Goal: Information Seeking & Learning: Learn about a topic

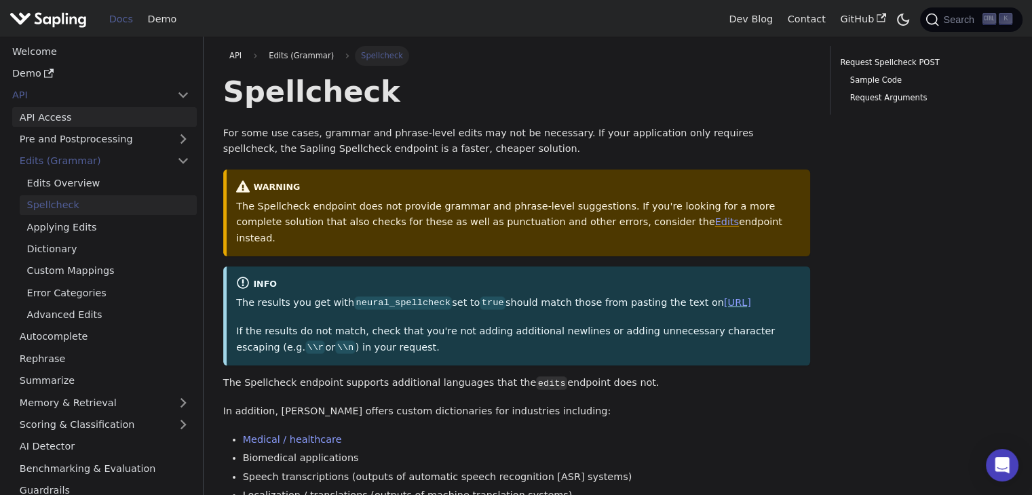
click at [63, 123] on link "API Access" at bounding box center [104, 117] width 185 height 20
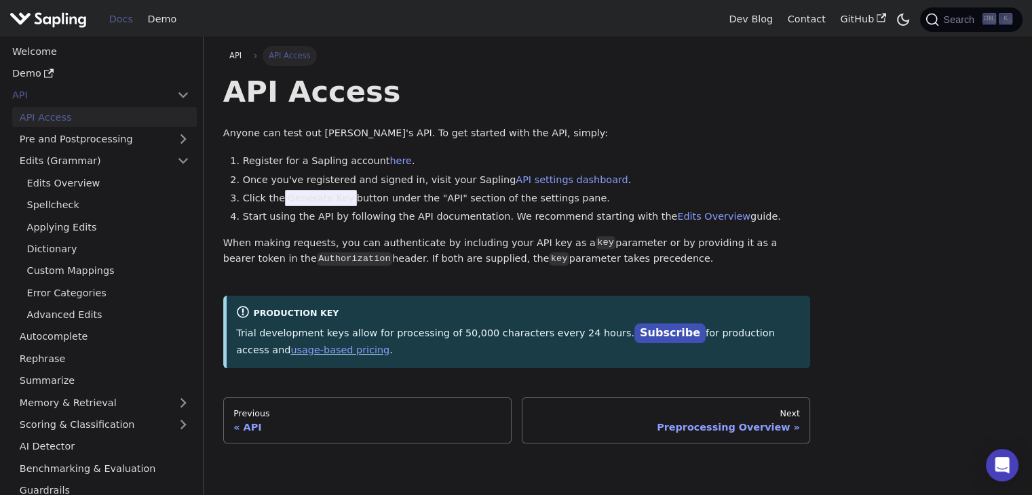
scroll to position [145, 0]
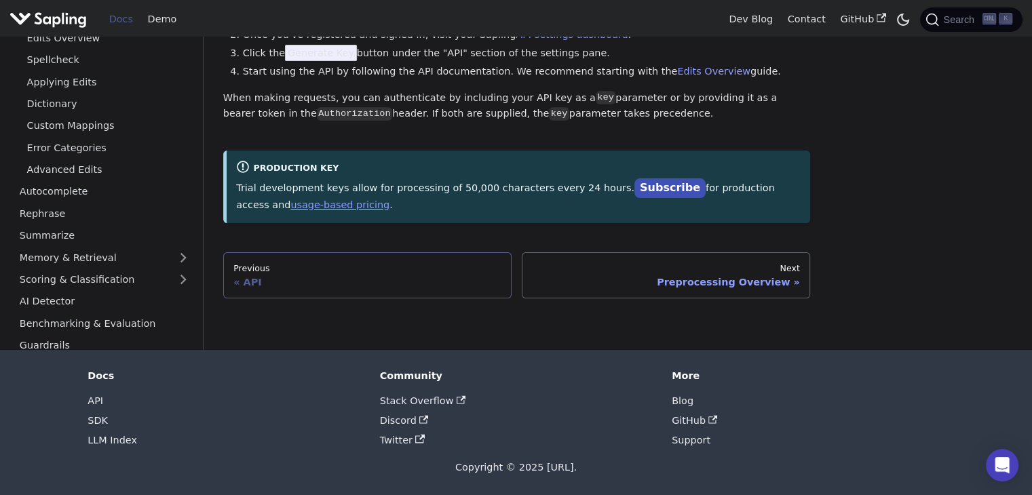
click at [252, 278] on div "API" at bounding box center [367, 282] width 268 height 12
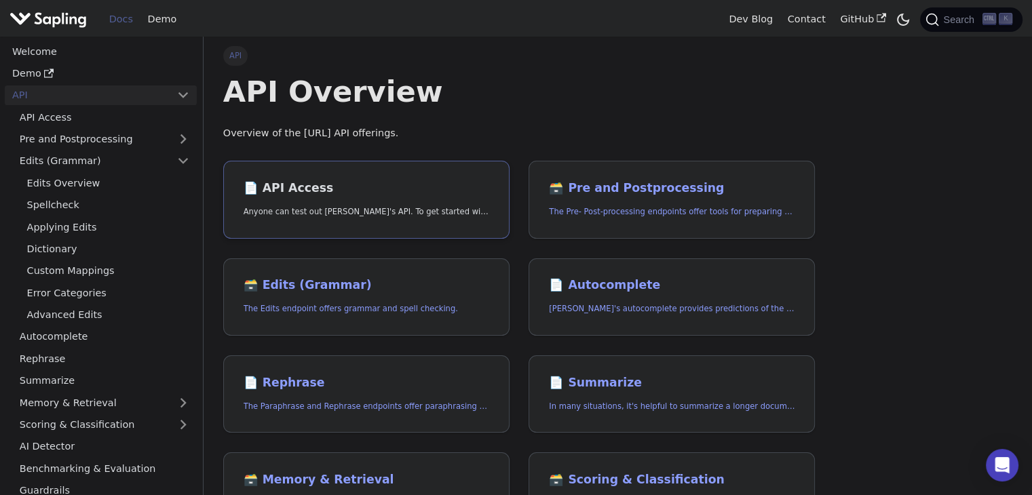
click at [296, 187] on h2 "📄️ API Access" at bounding box center [367, 188] width 246 height 15
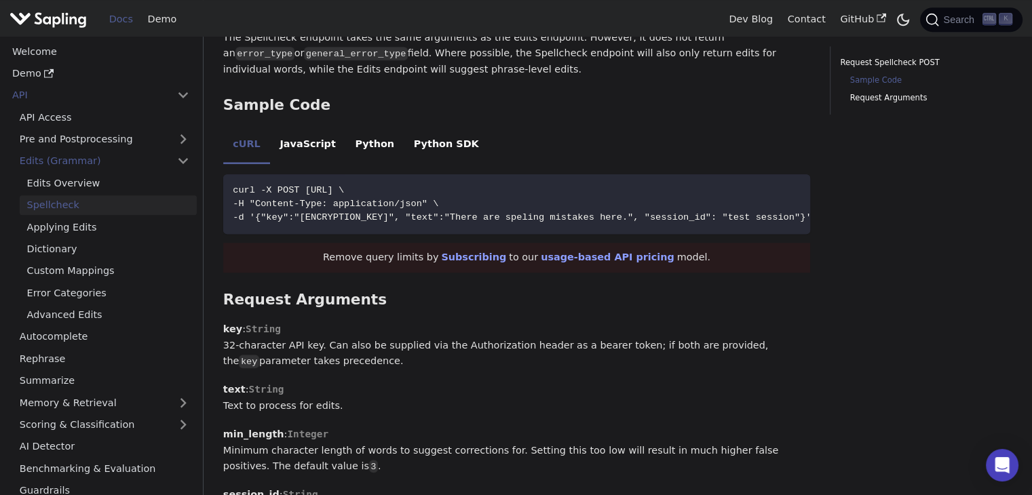
scroll to position [713, 0]
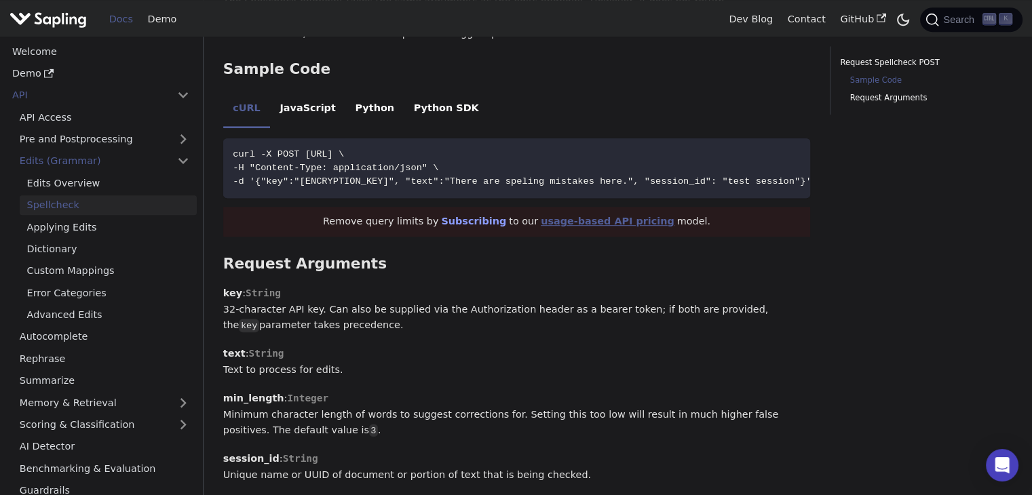
click at [576, 227] on link "usage-based API pricing" at bounding box center [608, 221] width 134 height 11
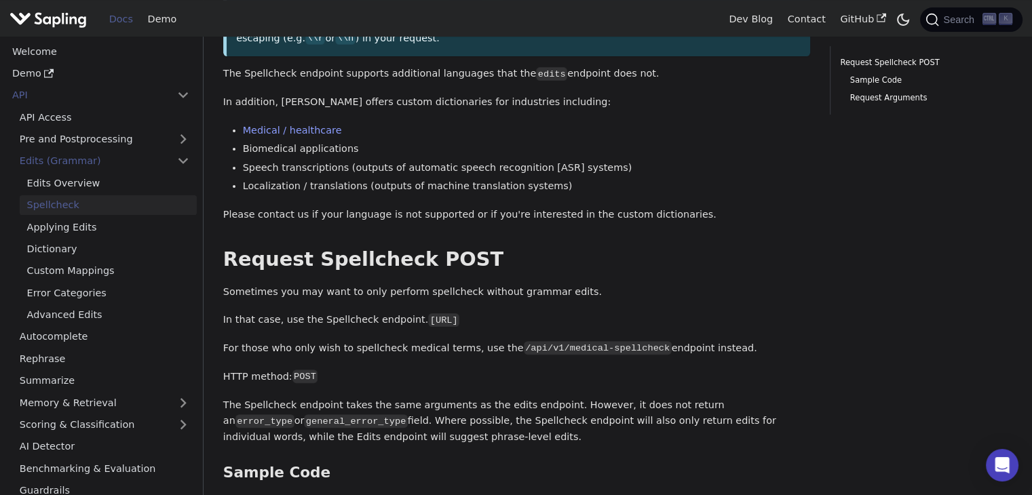
scroll to position [0, 0]
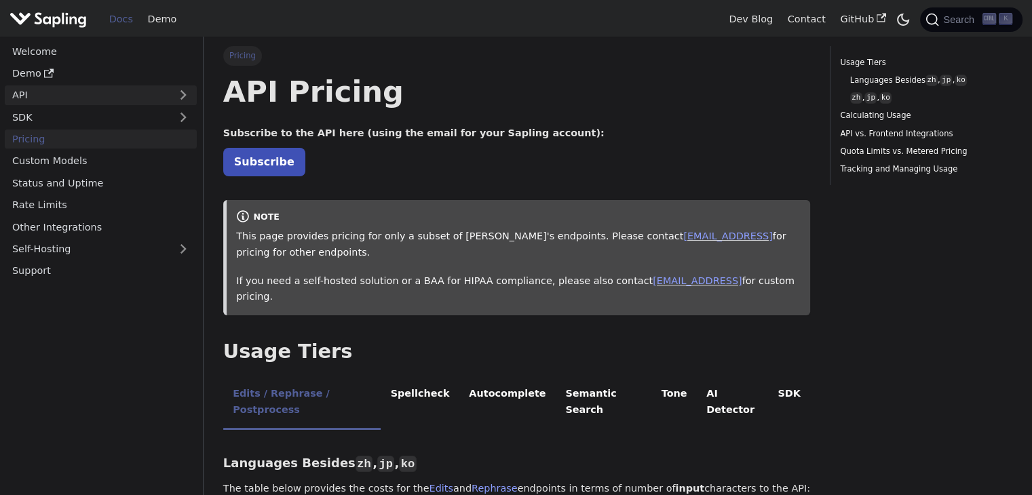
click at [50, 91] on link "API" at bounding box center [87, 96] width 165 height 20
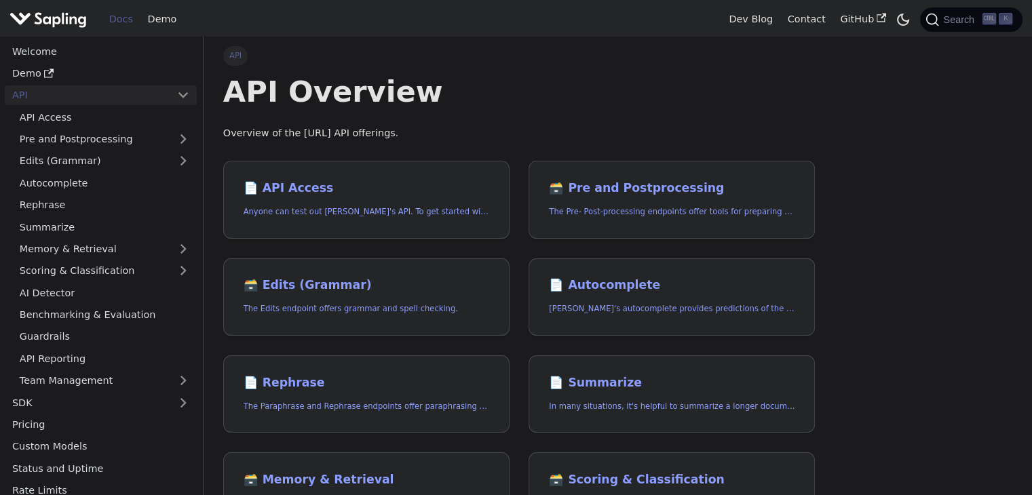
click at [871, 145] on div "API API Overview Overview of the Sapling.ai API offerings. 📄️ API Access Anyone…" at bounding box center [618, 477] width 829 height 881
click at [78, 119] on link "API Access" at bounding box center [104, 117] width 185 height 20
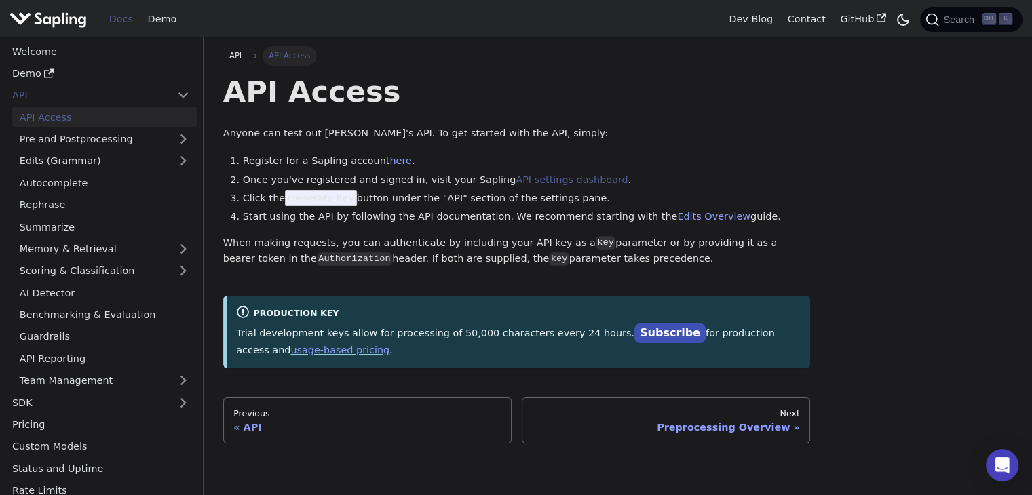
click at [546, 177] on link "API settings dashboard" at bounding box center [572, 179] width 112 height 11
